Goal: Entertainment & Leisure: Consume media (video, audio)

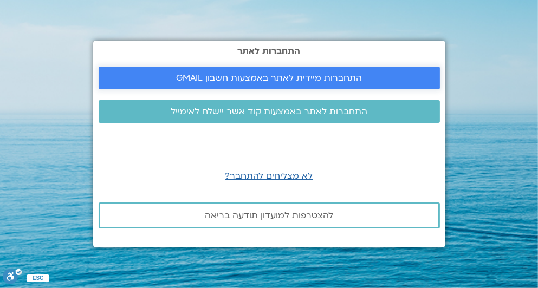
click at [247, 80] on span "התחברות מיידית לאתר באמצעות חשבון GMAIL" at bounding box center [269, 78] width 186 height 10
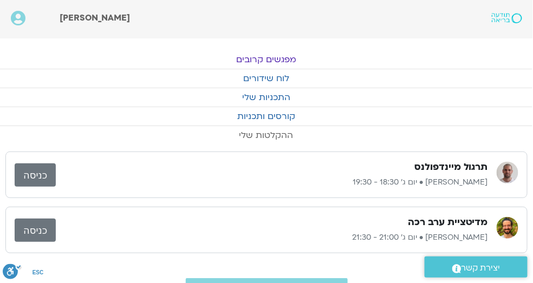
click at [273, 130] on link "ההקלטות שלי" at bounding box center [265, 135] width 533 height 18
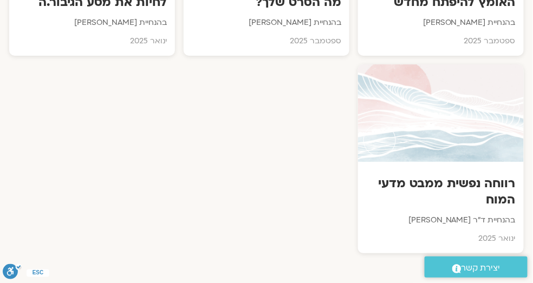
scroll to position [836, 0]
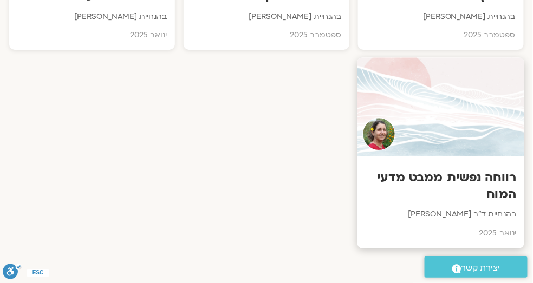
click at [457, 176] on h3 "רווחה נפשית ממבט מדעי המוח" at bounding box center [441, 186] width 151 height 33
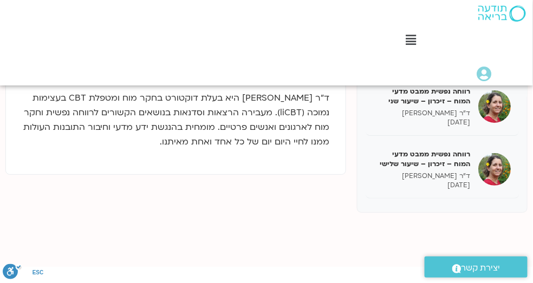
scroll to position [333, 0]
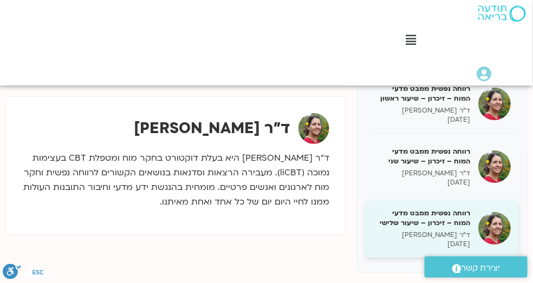
click at [443, 215] on h5 "רווחה נפשית ממבט מדעי המוח – זיכרון – שיעור שלישי" at bounding box center [422, 219] width 96 height 20
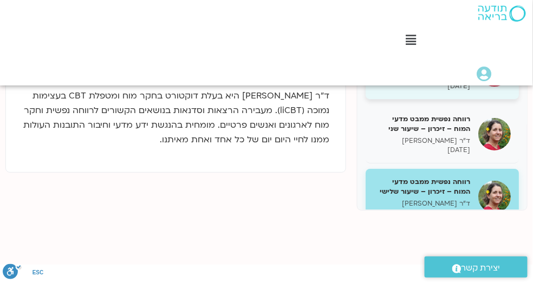
scroll to position [1656, 0]
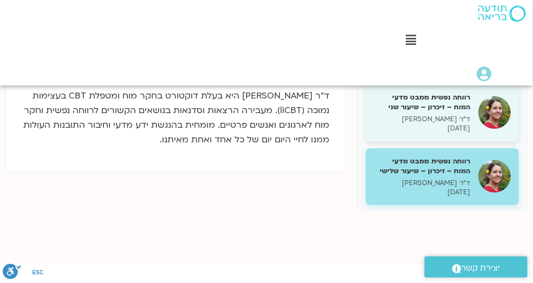
click at [443, 112] on h5 "רווחה נפשית ממבט מדעי המוח – זיכרון – שיעור שני" at bounding box center [422, 103] width 96 height 20
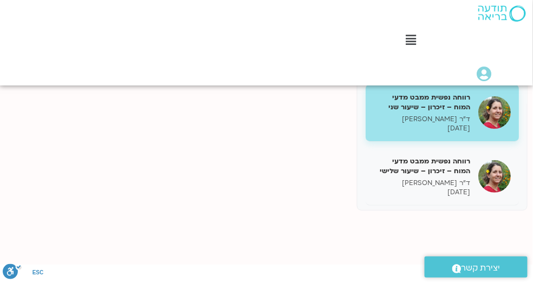
click at [447, 112] on h5 "רווחה נפשית ממבט מדעי המוח – זיכרון – שיעור שני" at bounding box center [422, 103] width 96 height 20
click at [475, 129] on div "רווחה נפשית ממבט מדעי המוח – זיכרון – שיעור שני ד"ר נועה אלבלדה 12/09/2025" at bounding box center [442, 113] width 153 height 57
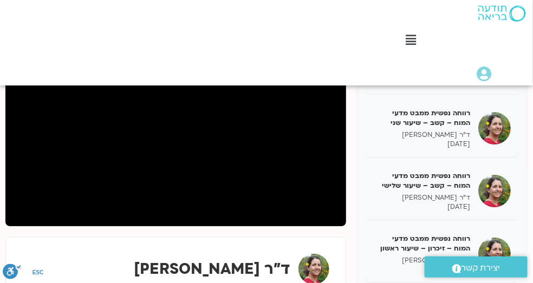
scroll to position [240, 0]
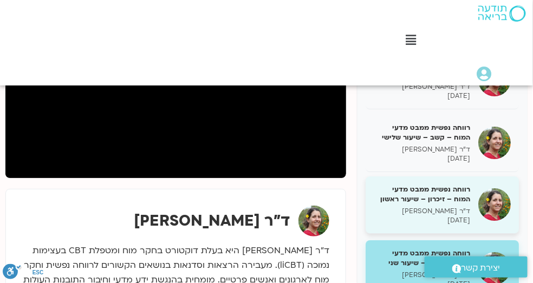
click at [439, 204] on h5 "רווחה נפשית ממבט מדעי המוח – זיכרון – שיעור ראשון" at bounding box center [422, 195] width 96 height 20
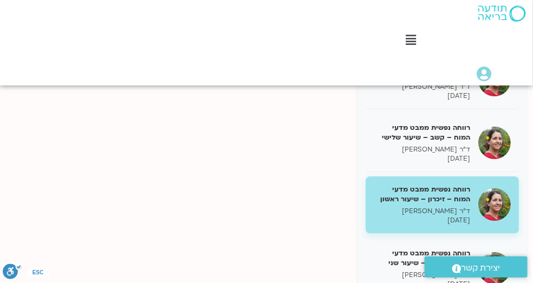
scroll to position [1687, 0]
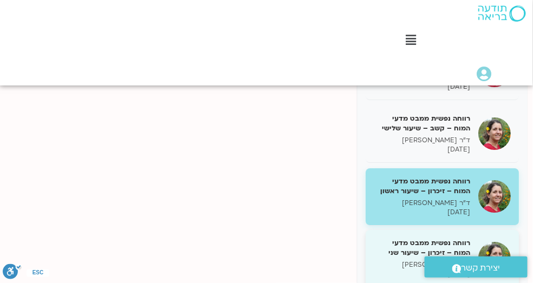
click at [384, 251] on h5 "רווחה נפשית ממבט מדעי המוח – זיכרון – שיעור שני" at bounding box center [422, 248] width 96 height 20
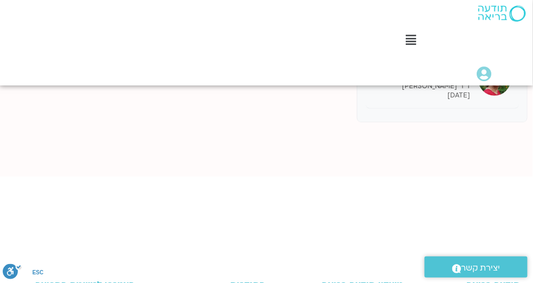
scroll to position [395, 0]
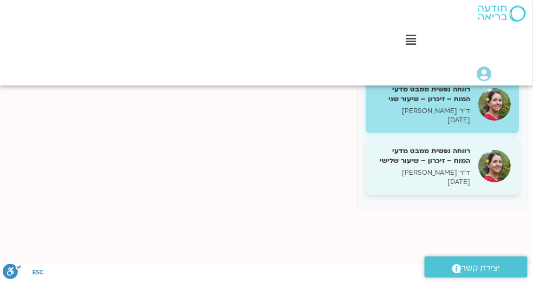
click at [456, 173] on p "ד"ר נועה אלבלדה" at bounding box center [422, 173] width 96 height 9
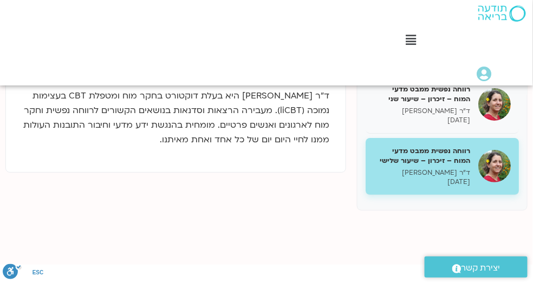
click at [445, 161] on h5 "רווחה נפשית ממבט מדעי המוח – זיכרון – שיעור שלישי" at bounding box center [422, 156] width 96 height 20
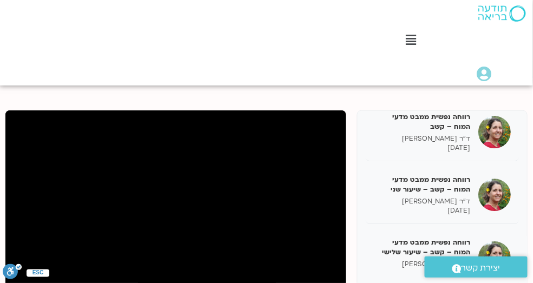
scroll to position [134, 0]
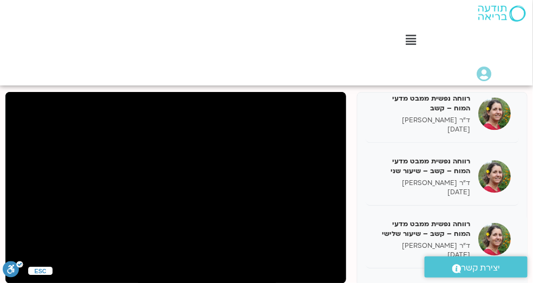
click at [22, 273] on icon ".a fill:#FFF;" at bounding box center [13, 269] width 20 height 16
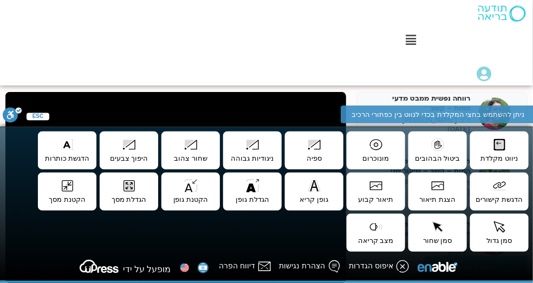
click at [166, 54] on div "Main Menu לוח שידורים לוח שידורים יומי תכניה שבועית ההקלטות שלי קורסים ופעילות …" at bounding box center [266, 43] width 534 height 86
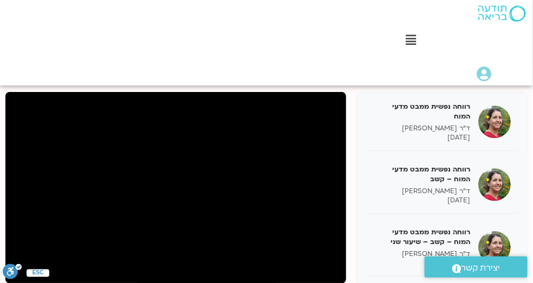
scroll to position [1687, 0]
